Goal: Information Seeking & Learning: Find specific fact

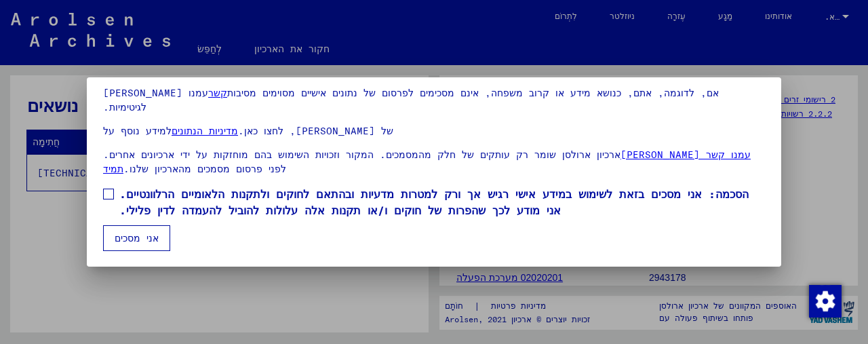
scroll to position [70, 0]
click at [114, 186] on label "הסכמה: אני מסכים בזאת לשימוש במידע אישי רגיש אך ורק למטרות מדעיות ובהתאם לחוקים…" at bounding box center [433, 202] width 661 height 33
click at [133, 231] on button "אני מסכים" at bounding box center [136, 238] width 67 height 26
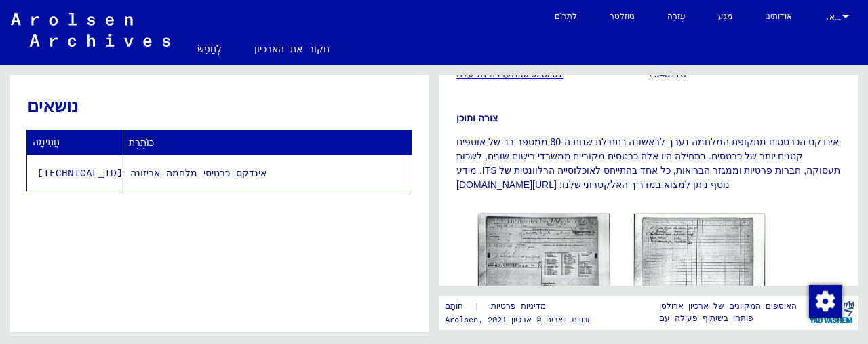
scroll to position [271, 0]
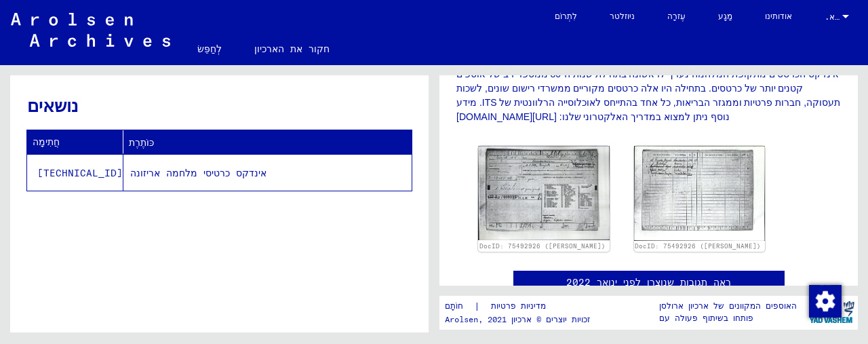
click at [563, 178] on img at bounding box center [543, 193] width 131 height 94
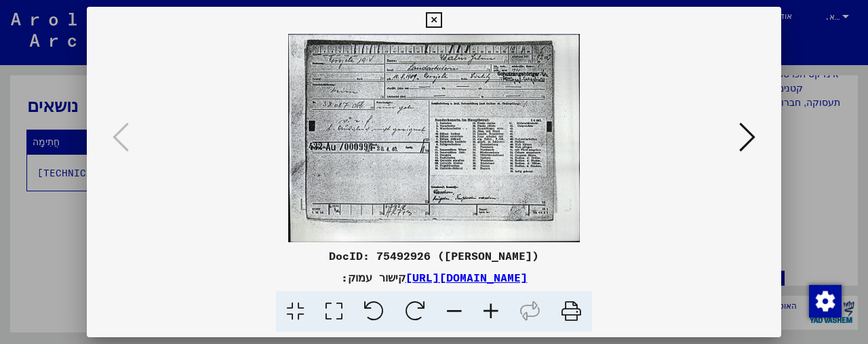
click at [733, 140] on img at bounding box center [434, 138] width 602 height 208
click at [742, 127] on icon at bounding box center [747, 137] width 16 height 33
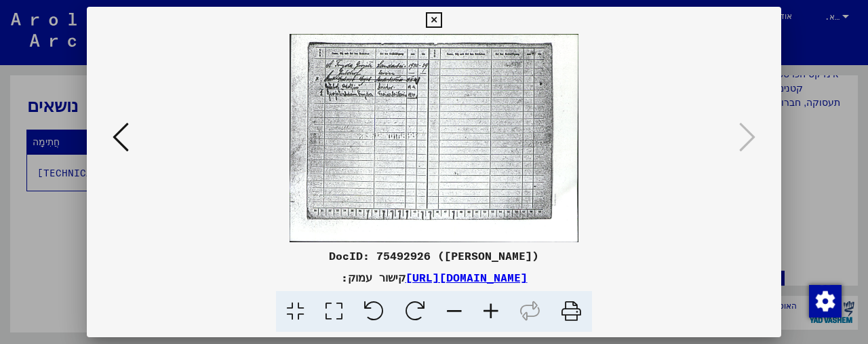
click at [127, 138] on icon at bounding box center [121, 137] width 16 height 33
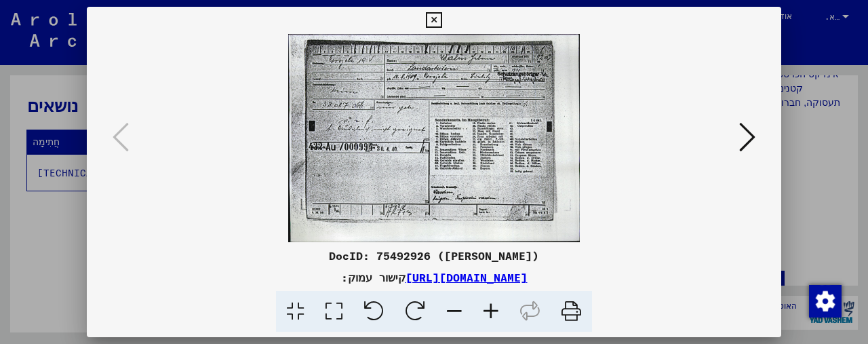
click at [810, 190] on div at bounding box center [434, 172] width 868 height 344
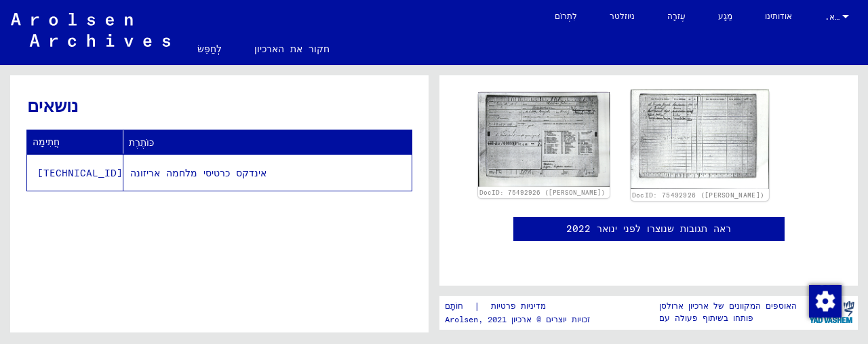
scroll to position [610, 0]
click at [179, 178] on font "אינדקס כרטיסי מלחמה אריזונה" at bounding box center [198, 173] width 136 height 12
click at [174, 172] on font "אינדקס כרטיסי מלחמה אריזונה" at bounding box center [198, 173] width 136 height 12
click at [64, 171] on font "[TECHNICAL_ID]" at bounding box center [79, 173] width 85 height 12
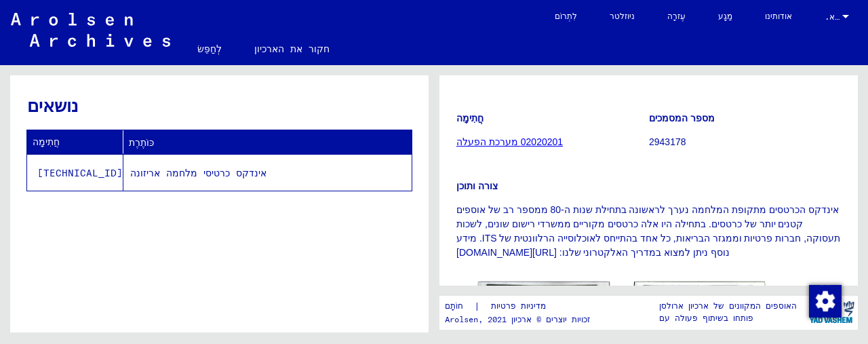
scroll to position [0, 0]
